Goal: Task Accomplishment & Management: Manage account settings

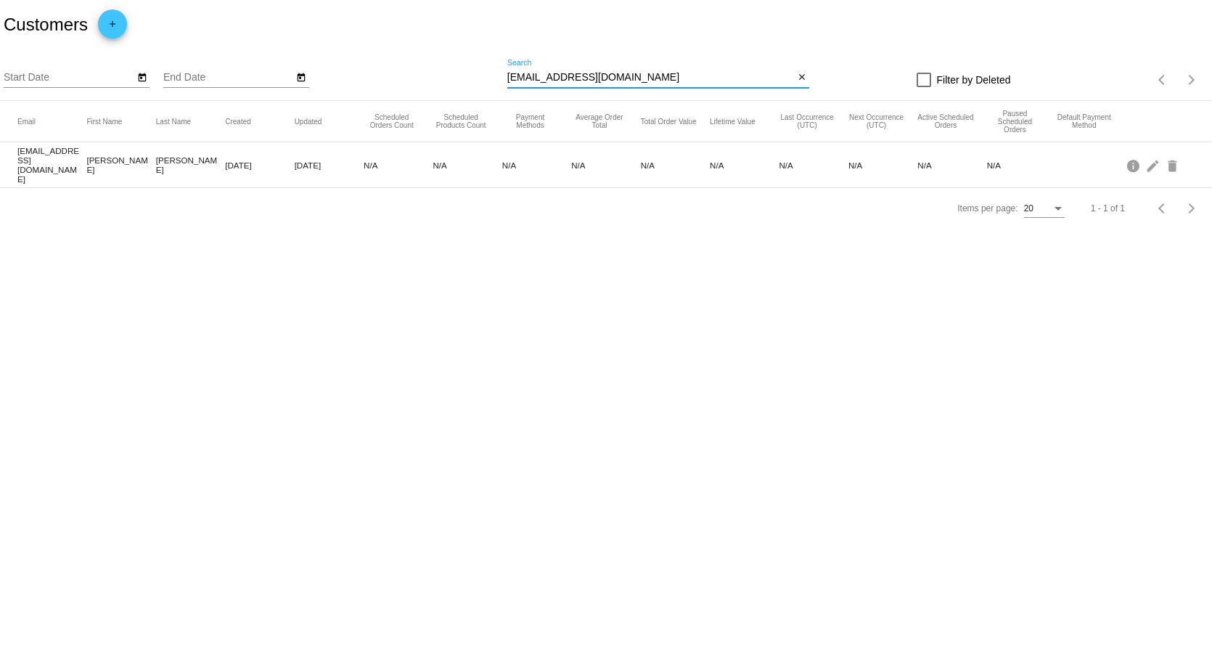
click at [610, 79] on input "debidhd@gmail.com" at bounding box center [650, 78] width 287 height 12
drag, startPoint x: 610, startPoint y: 79, endPoint x: 465, endPoint y: 77, distance: 145.2
click at [465, 77] on div "Start Date End Date debidhd@gmail.com Search close Filter by Deleted Items per …" at bounding box center [606, 75] width 1212 height 52
type input "[PERSON_NAME]"
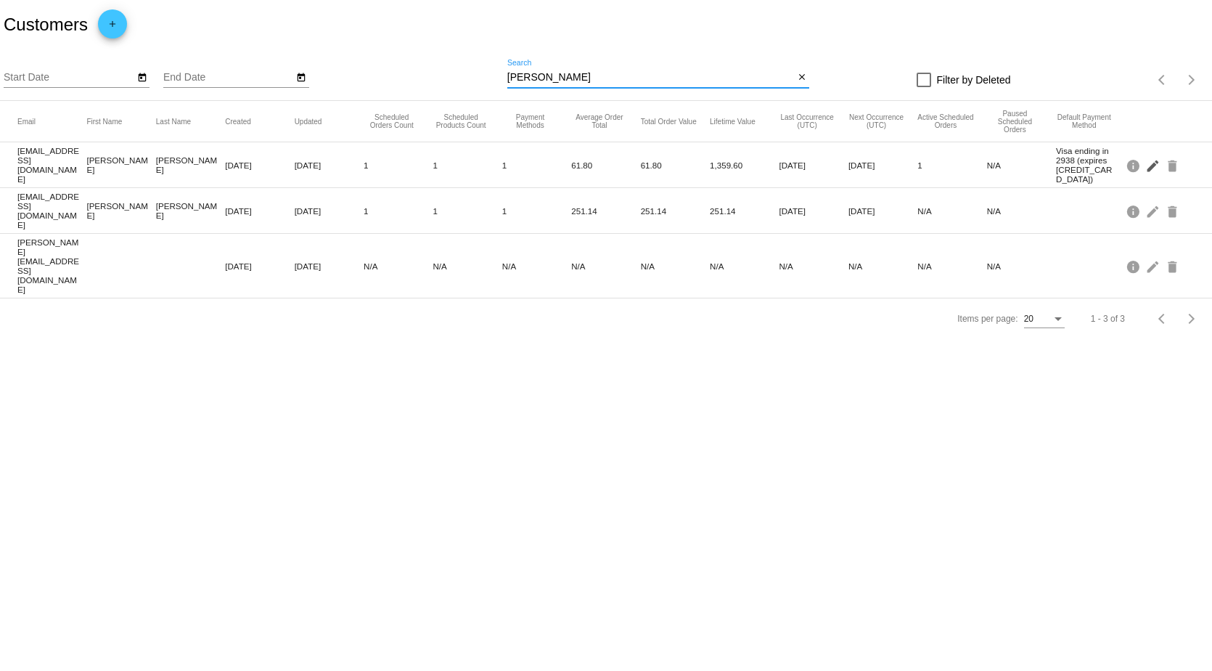
click at [1151, 165] on mat-icon "edit" at bounding box center [1153, 165] width 17 height 22
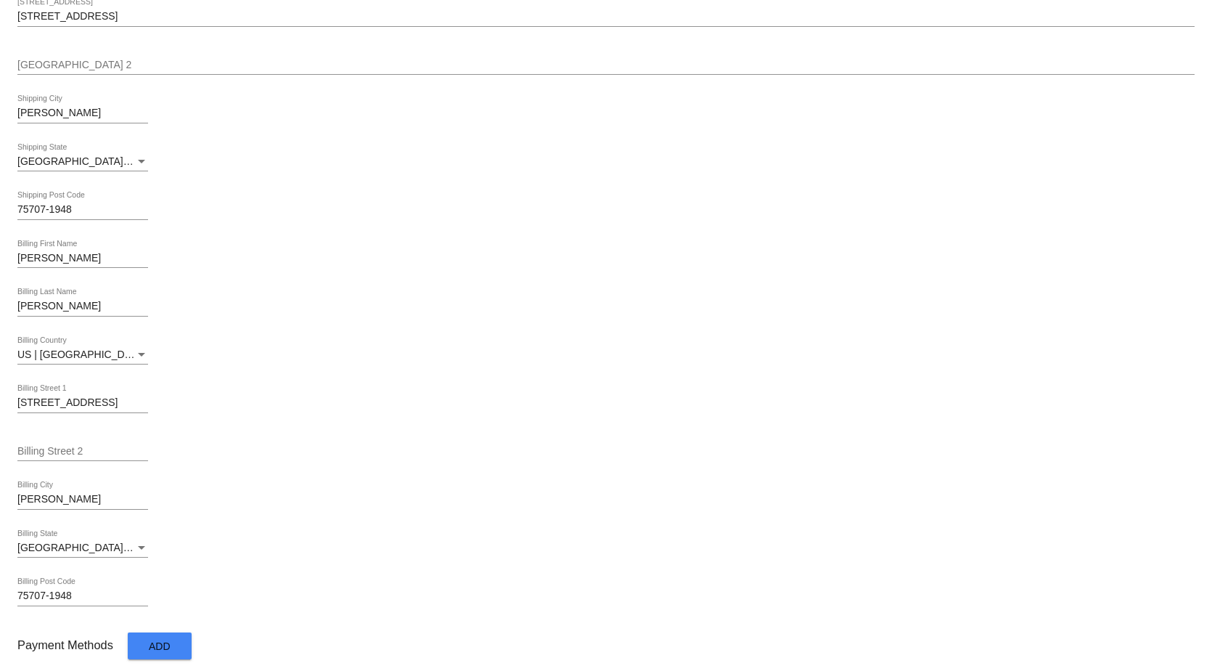
scroll to position [626, 0]
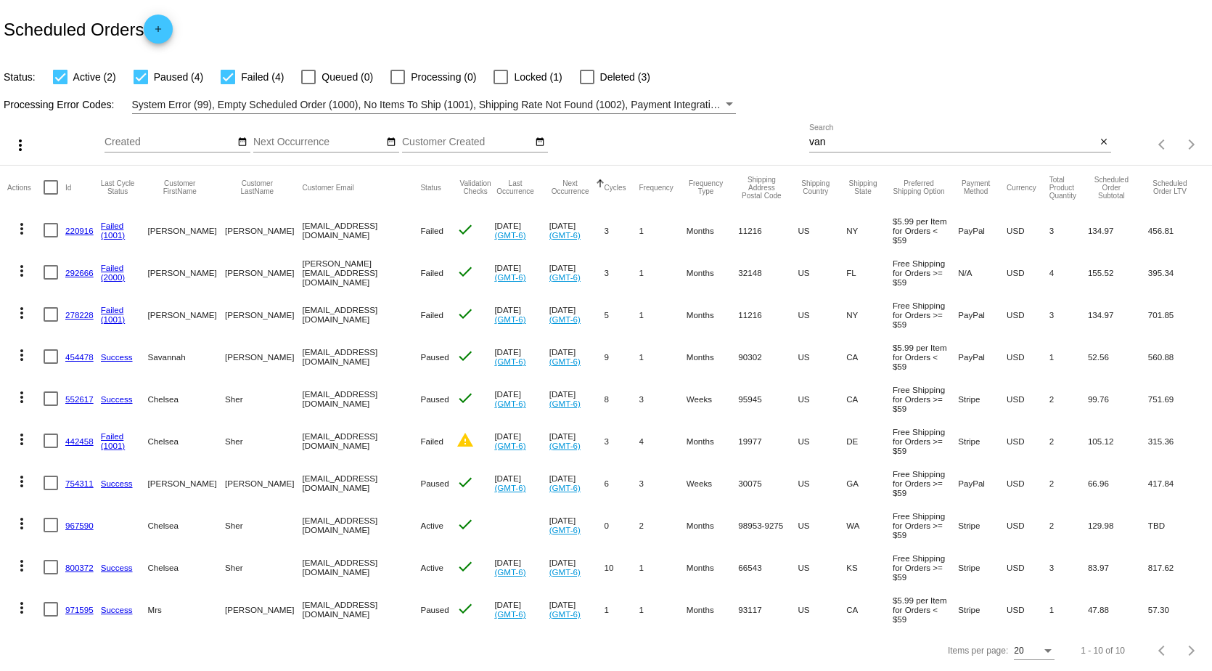
click at [836, 139] on input "van" at bounding box center [952, 142] width 287 height 12
drag, startPoint x: 836, startPoint y: 139, endPoint x: 739, endPoint y: 143, distance: 96.6
click at [739, 143] on div "more_vert Aug Jan Feb Mar [DATE]" at bounding box center [606, 140] width 1212 height 52
type input "[PERSON_NAME]"
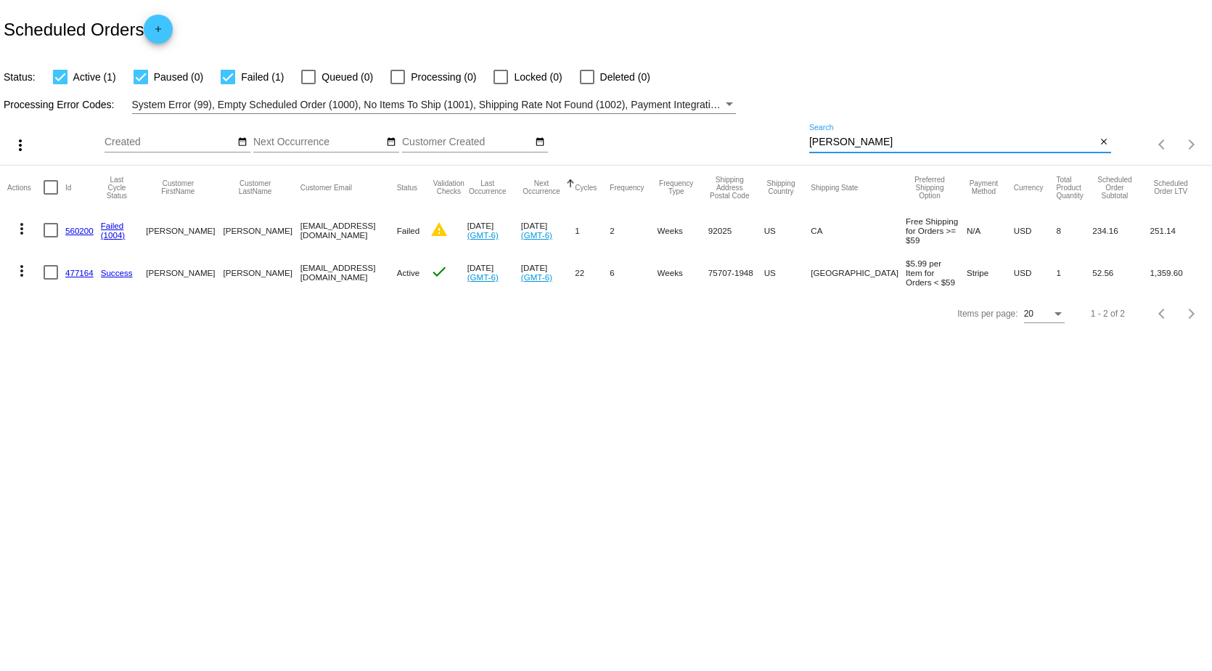
click at [21, 277] on mat-icon "more_vert" at bounding box center [21, 270] width 17 height 17
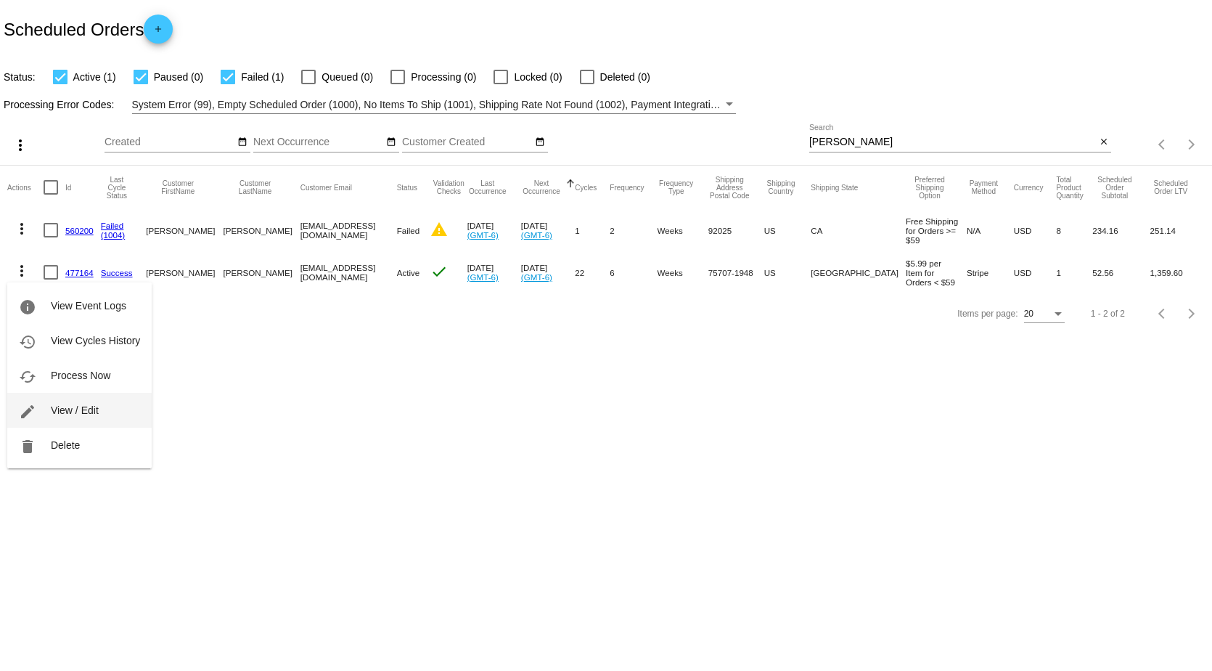
click at [67, 408] on span "View / Edit" at bounding box center [75, 410] width 48 height 12
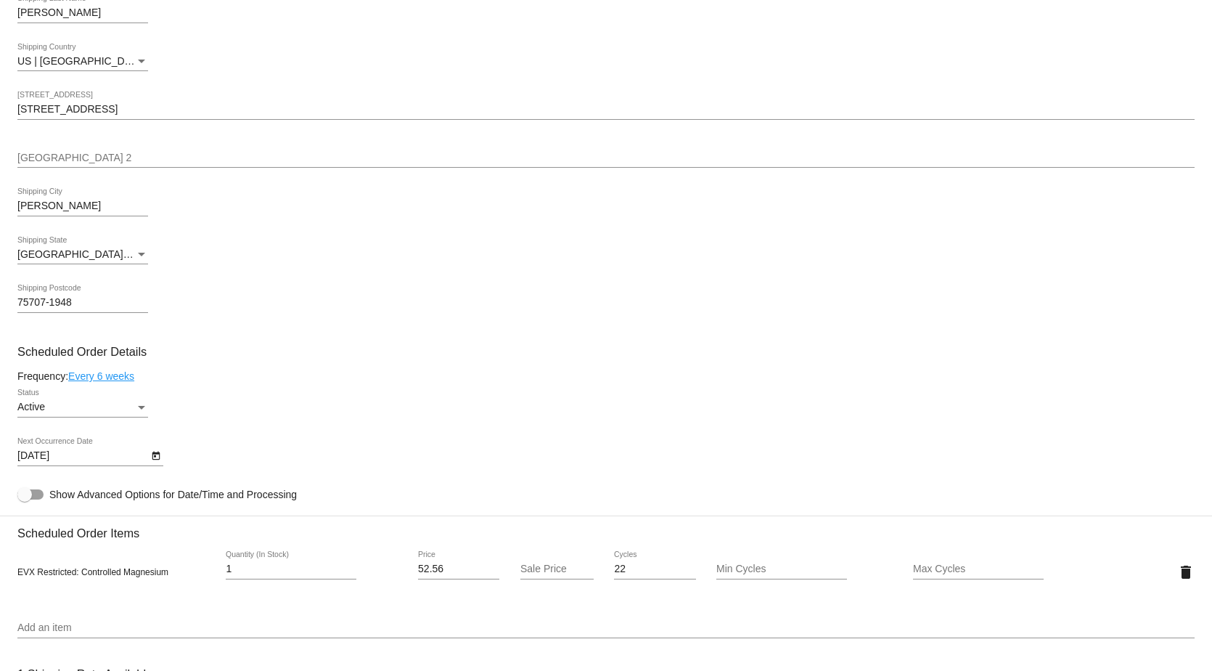
scroll to position [508, 0]
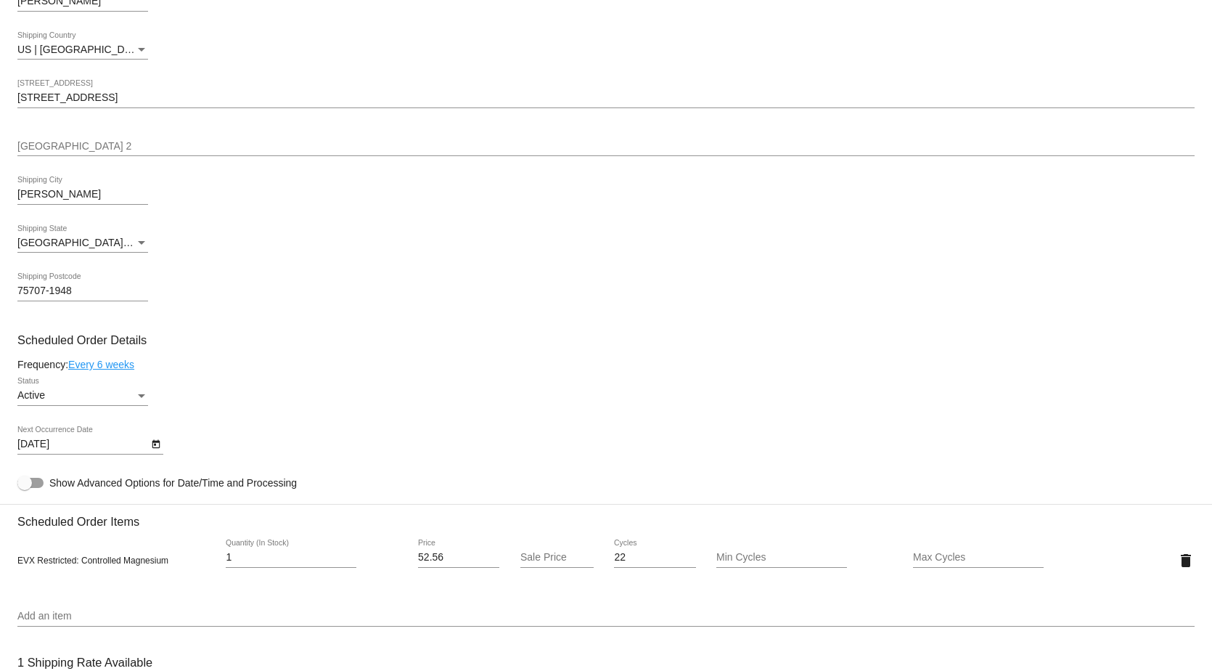
click at [118, 397] on div "Active" at bounding box center [76, 396] width 118 height 12
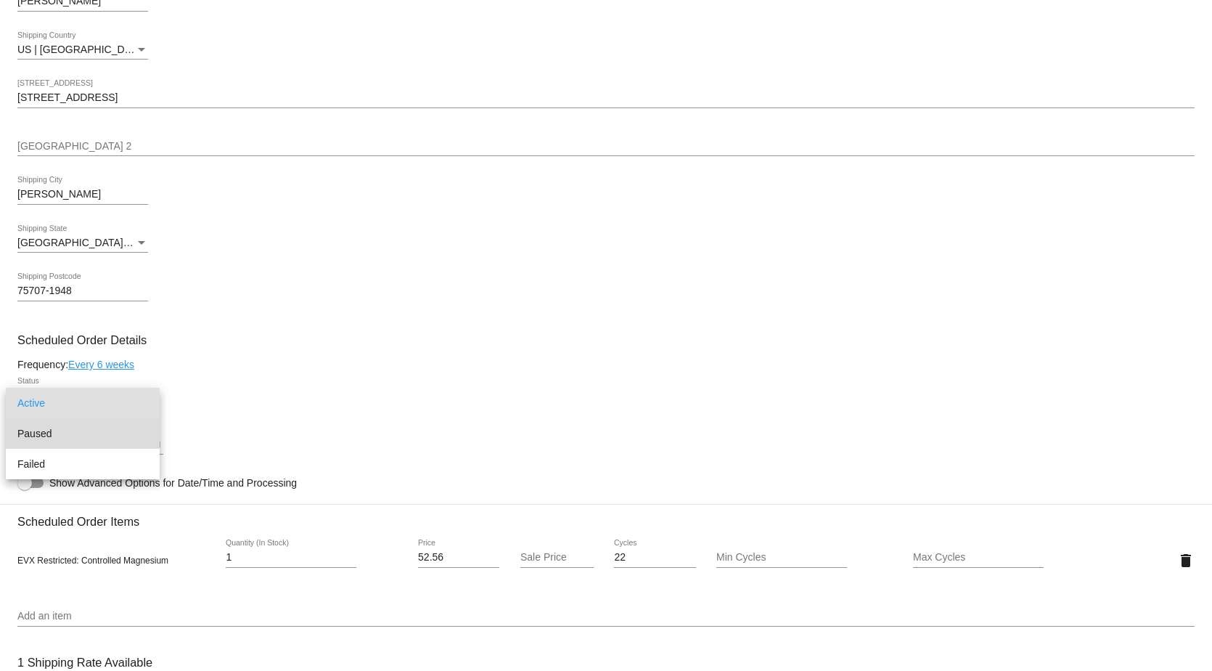
click at [102, 429] on span "Paused" at bounding box center [82, 433] width 131 height 30
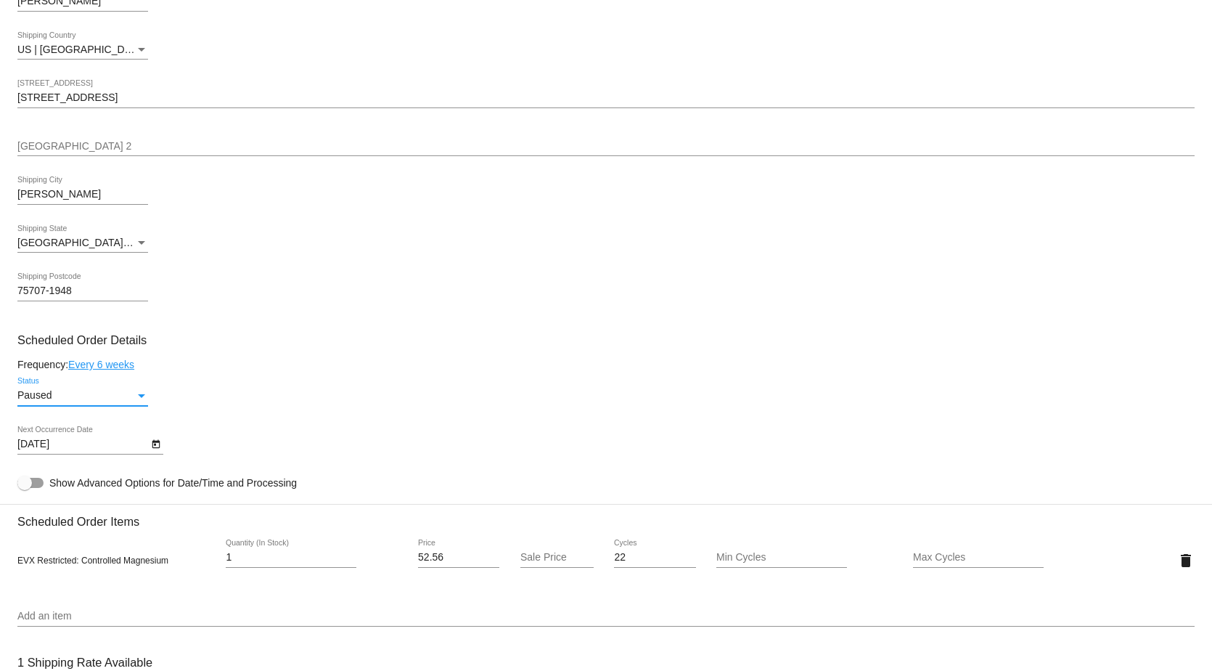
click at [400, 393] on div "Paused Status" at bounding box center [605, 397] width 1177 height 41
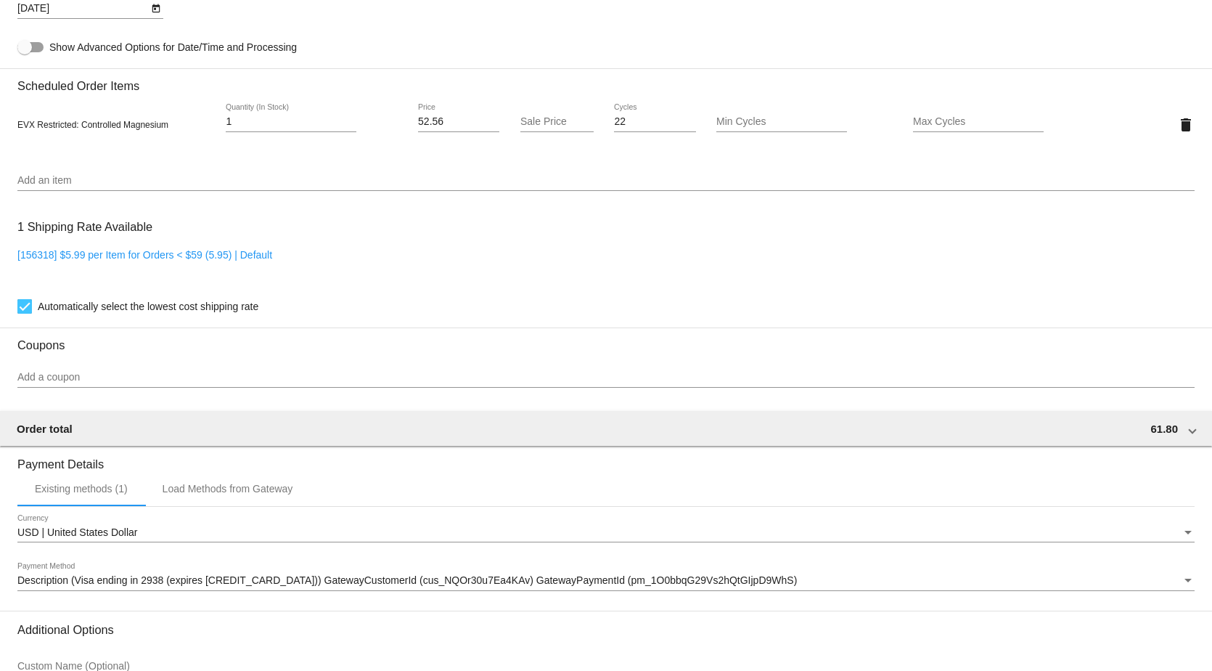
scroll to position [1099, 0]
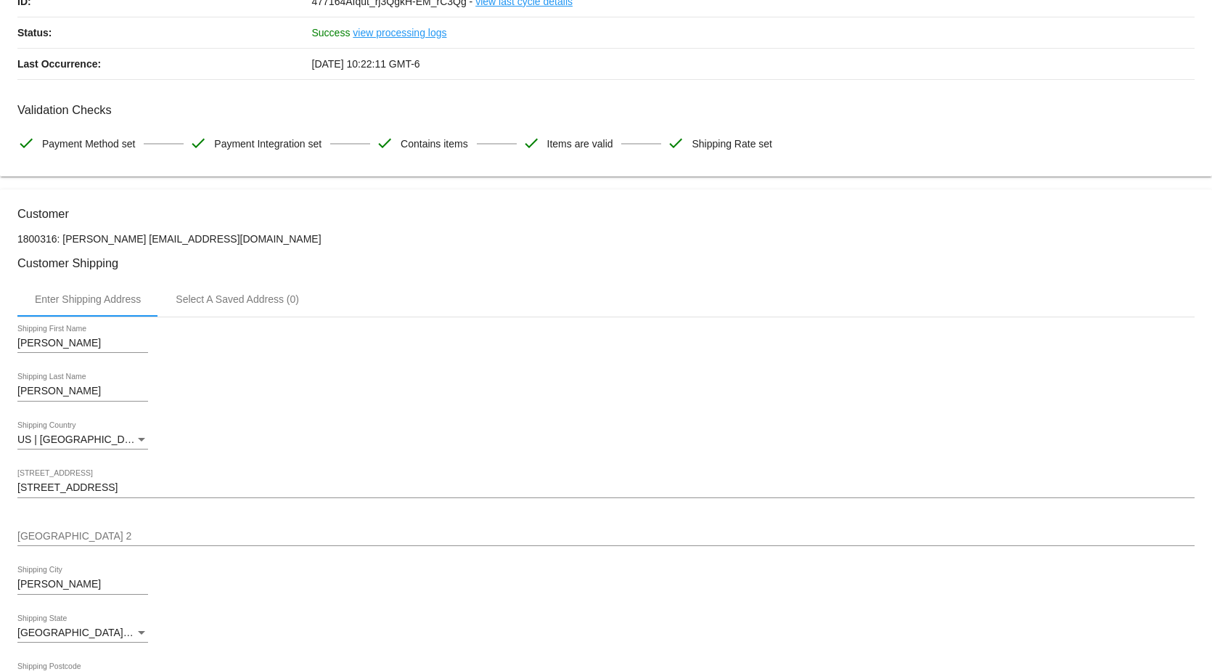
scroll to position [0, 0]
